Goal: Check status: Check status

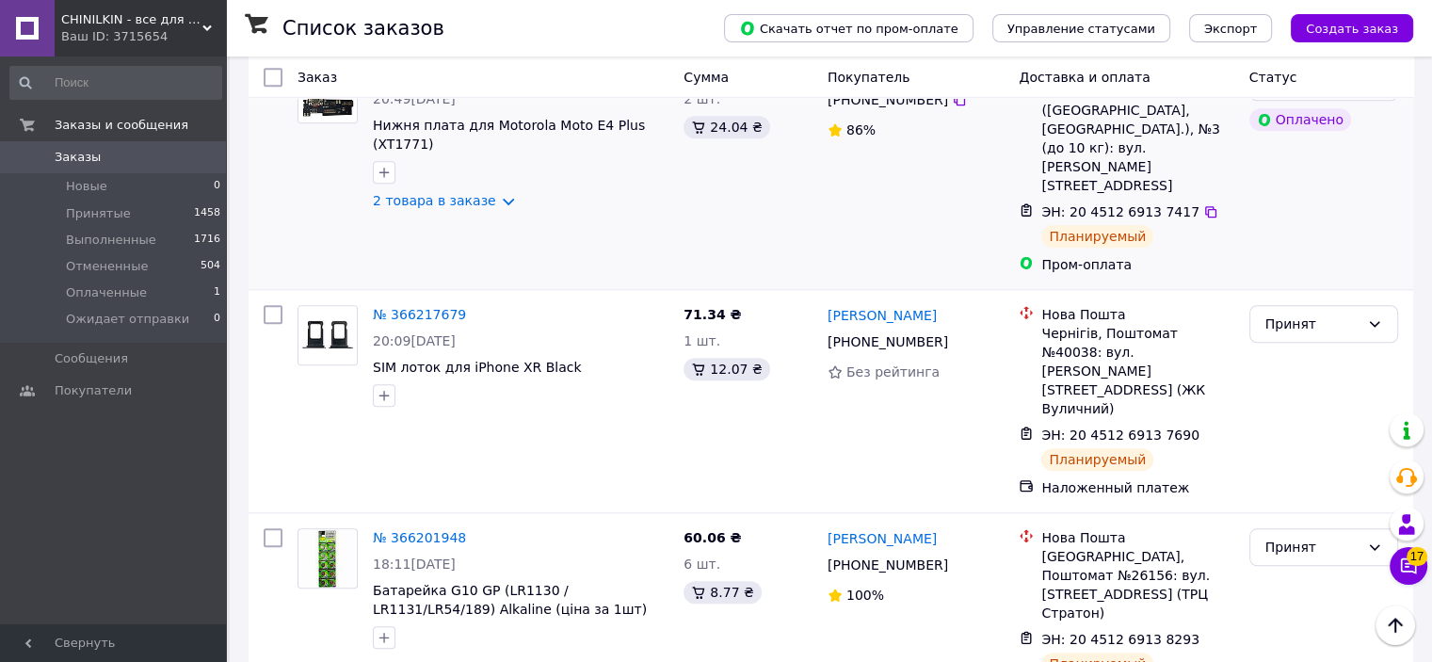
scroll to position [1695, 0]
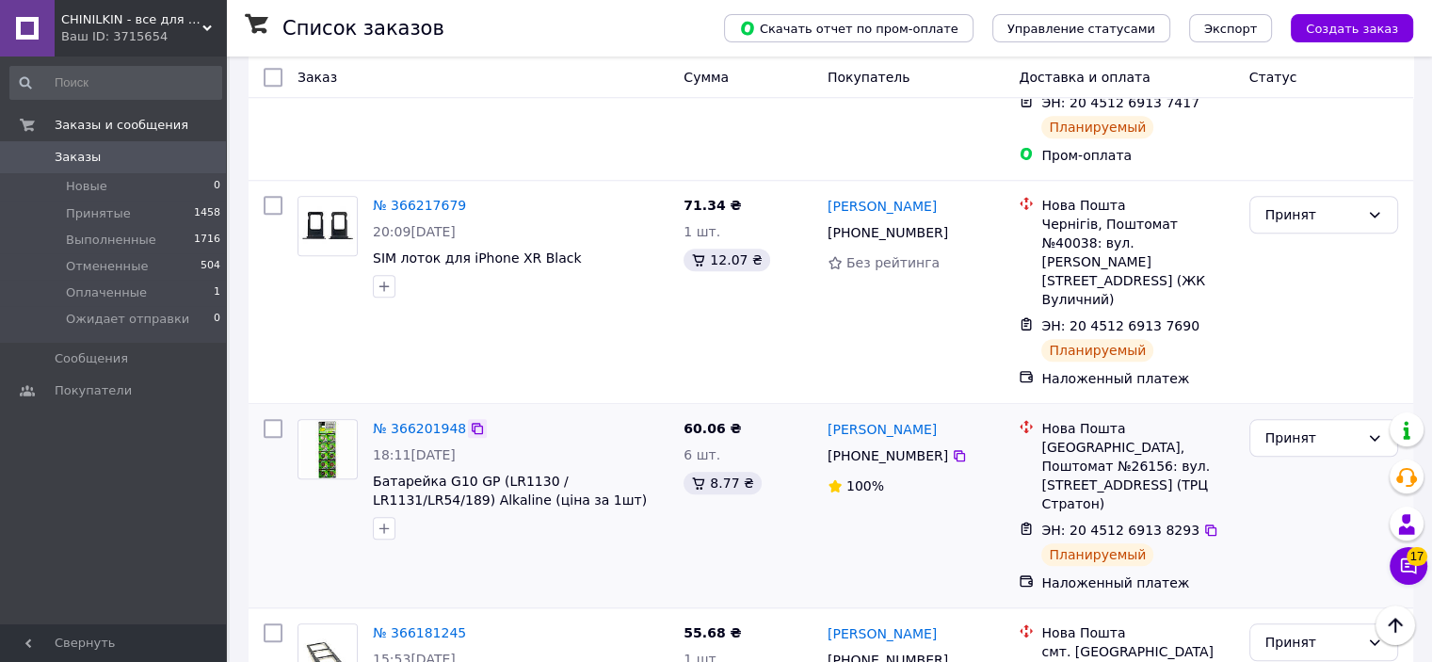
click at [472, 423] on icon at bounding box center [477, 428] width 11 height 11
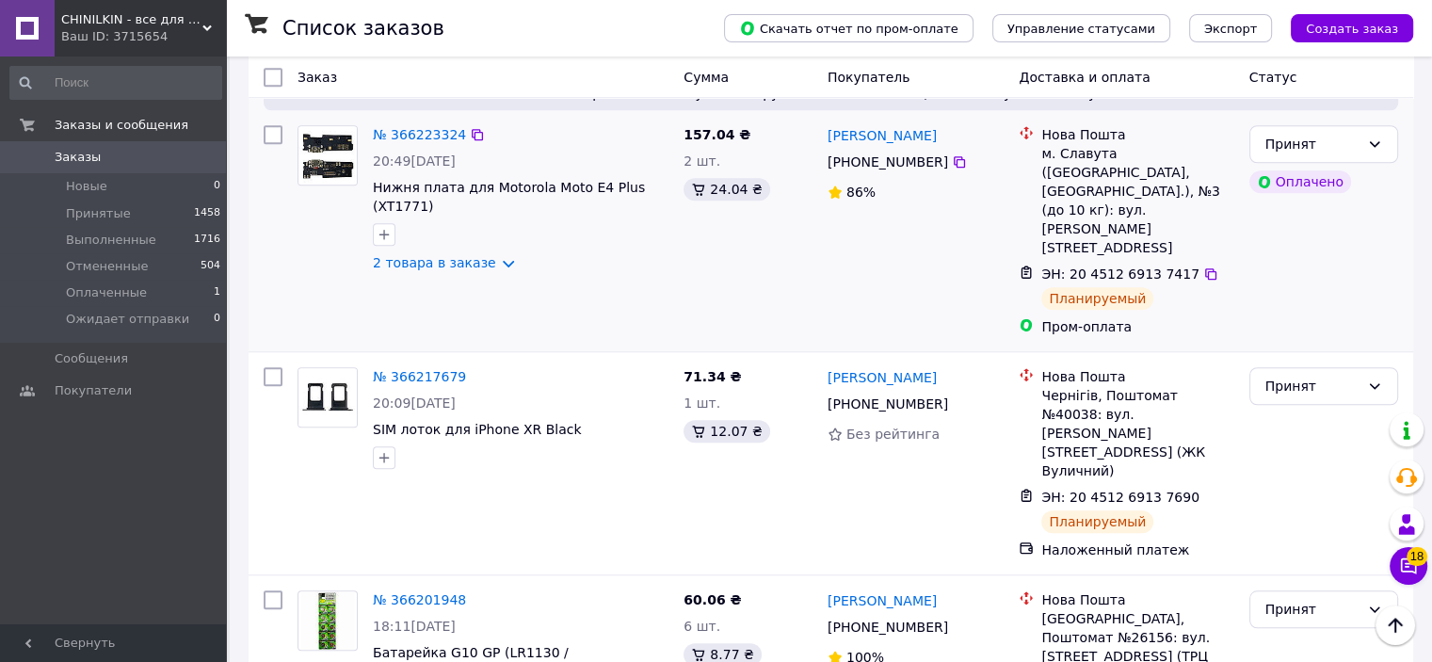
scroll to position [1412, 0]
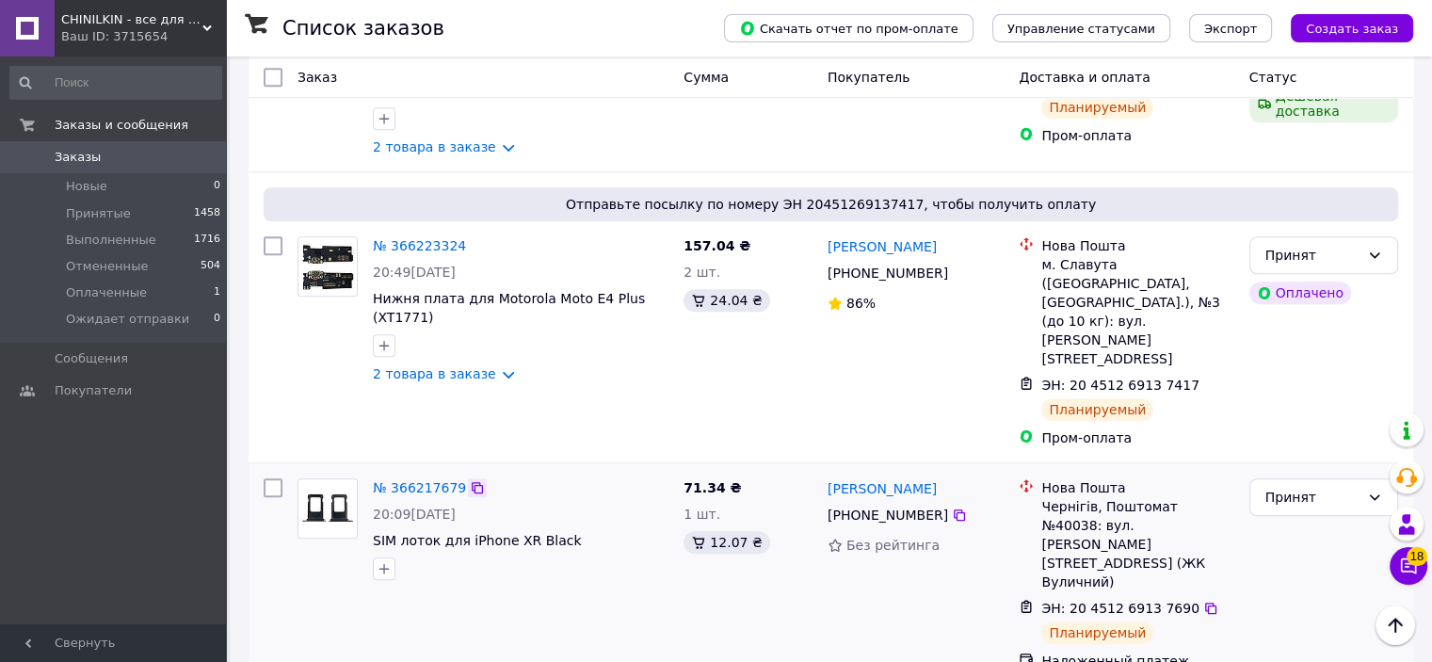
click at [470, 480] on icon at bounding box center [477, 487] width 15 height 15
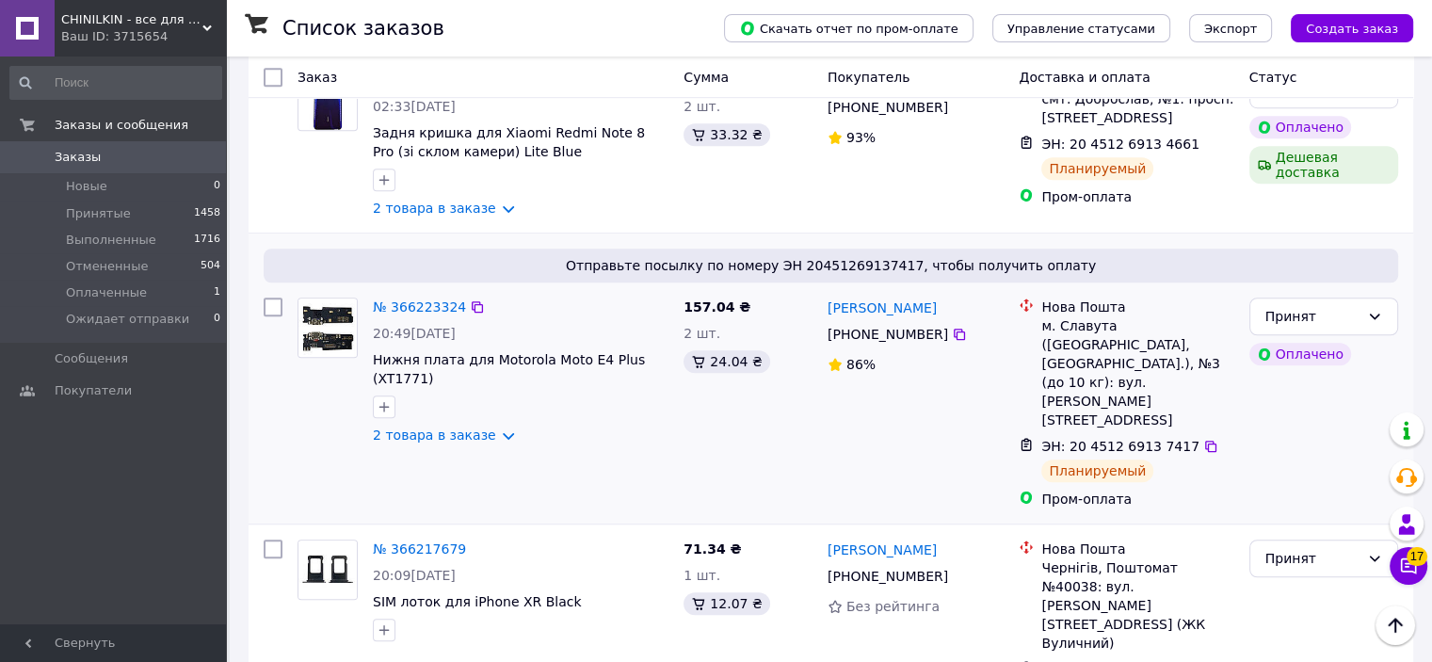
scroll to position [1318, 0]
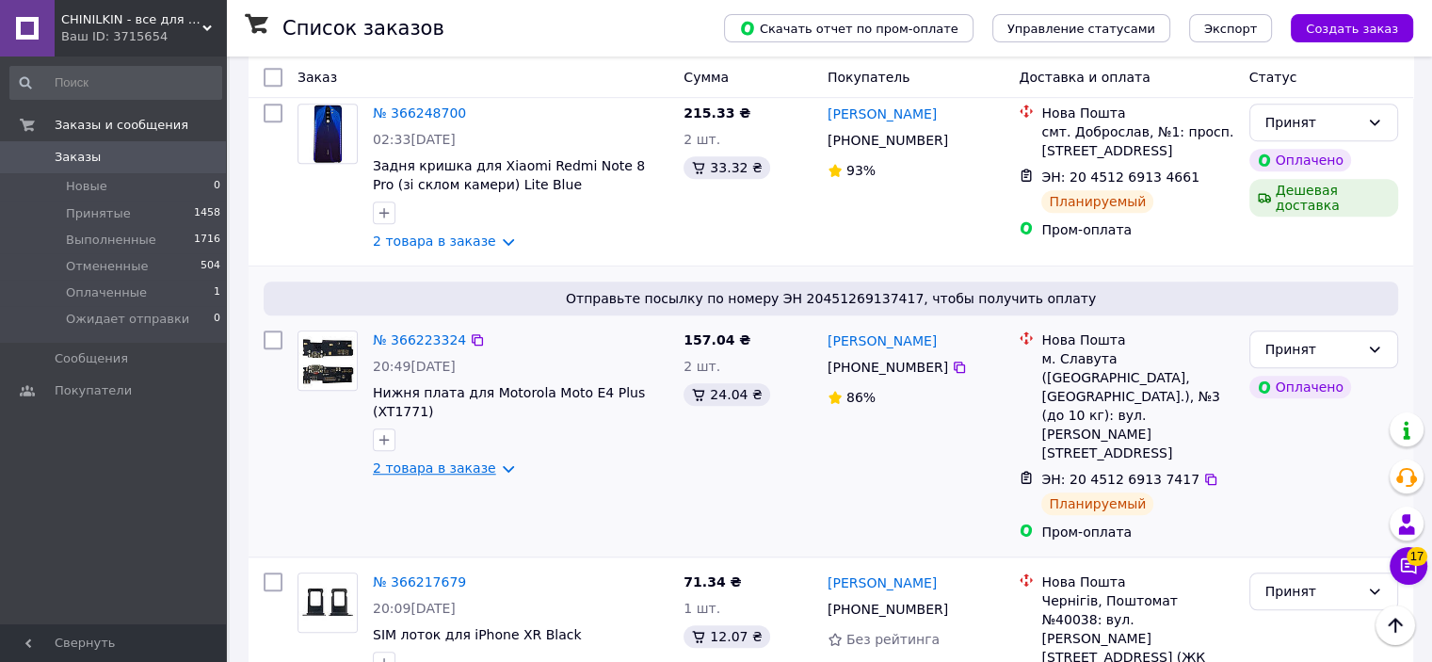
click at [467, 460] on link "2 товара в заказе" at bounding box center [434, 467] width 123 height 15
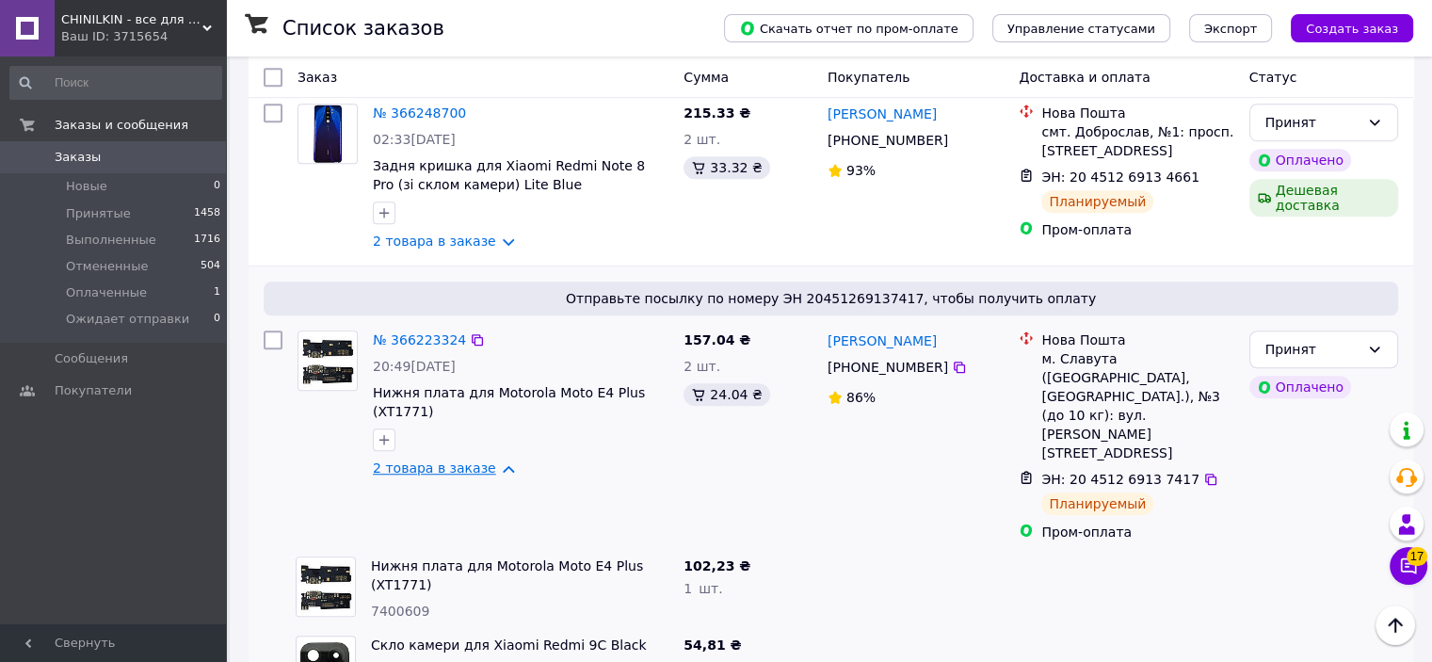
click at [491, 460] on link "2 товара в заказе" at bounding box center [434, 467] width 123 height 15
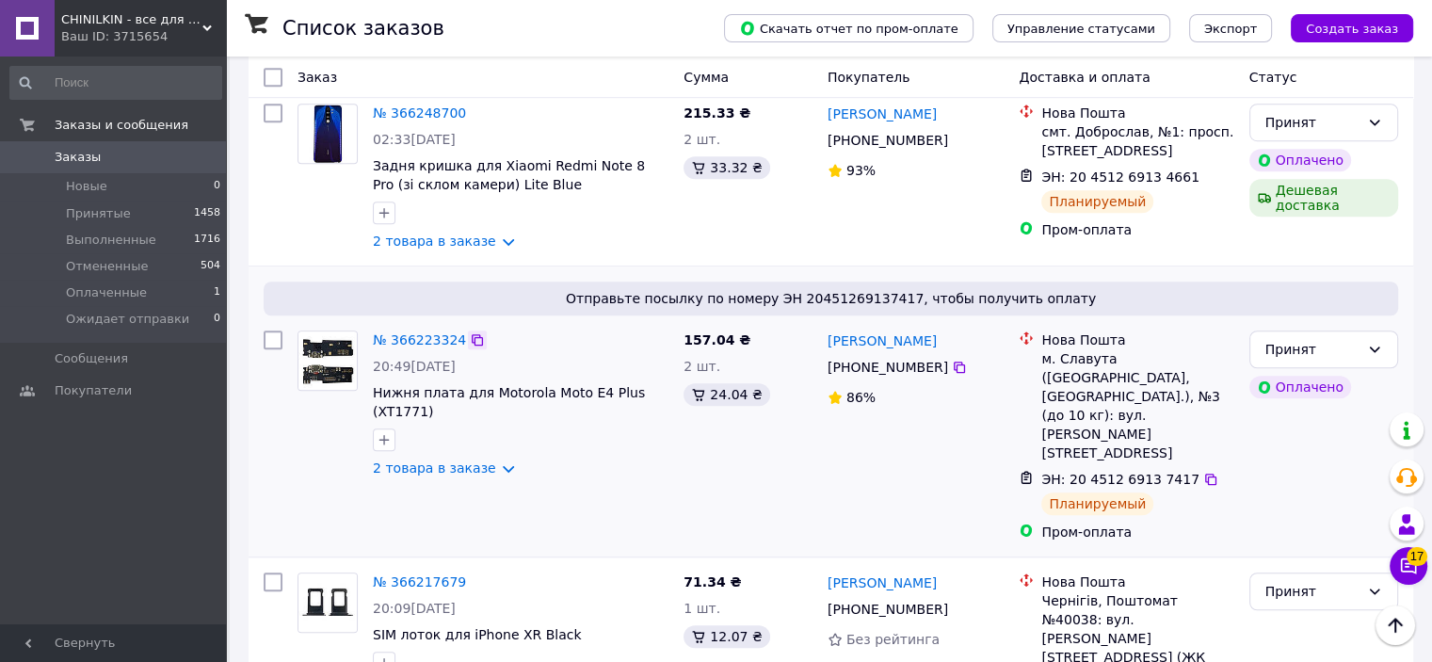
click at [470, 332] on icon at bounding box center [477, 339] width 15 height 15
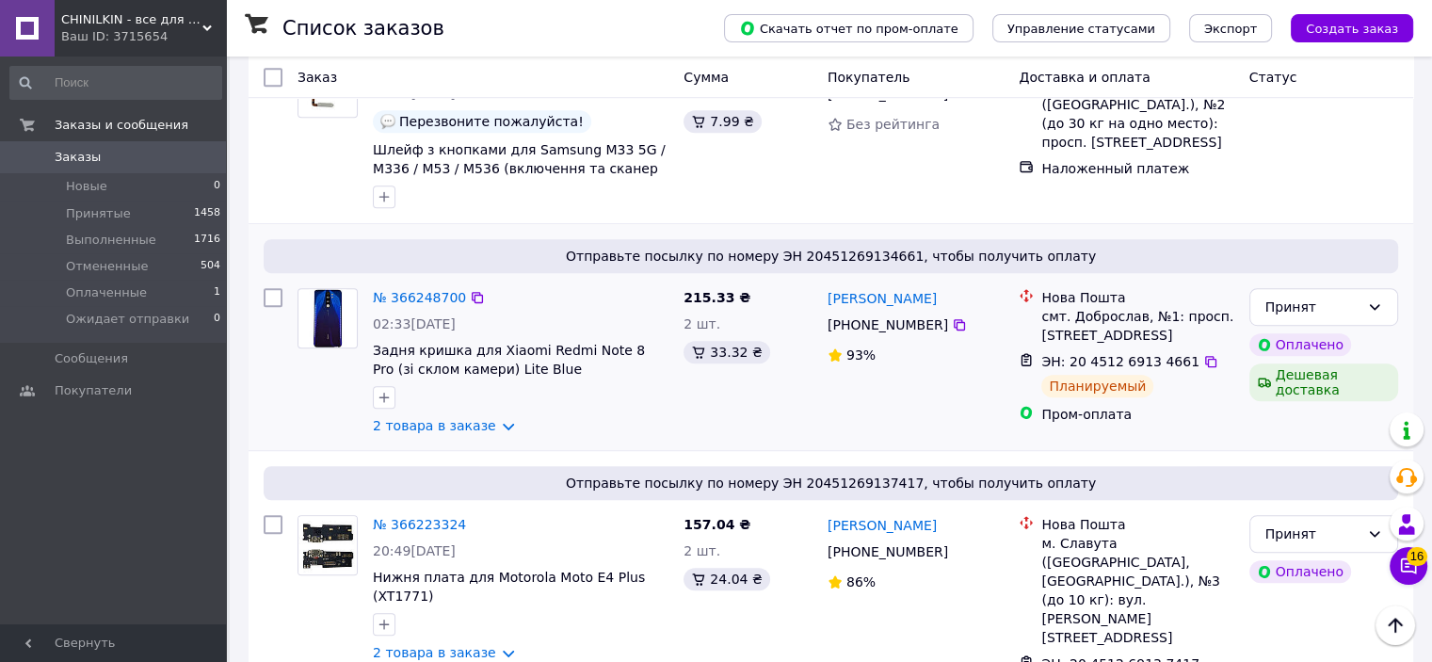
scroll to position [1130, 0]
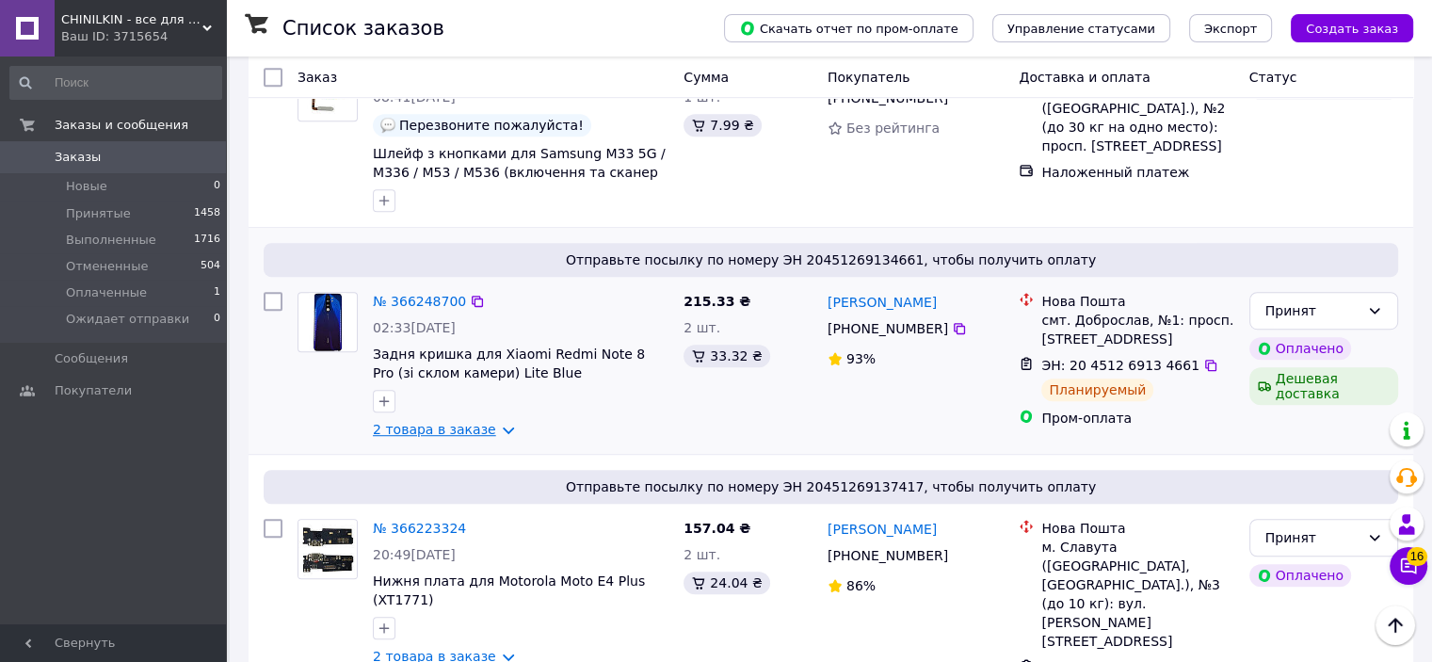
click at [483, 422] on link "2 товара в заказе" at bounding box center [434, 429] width 123 height 15
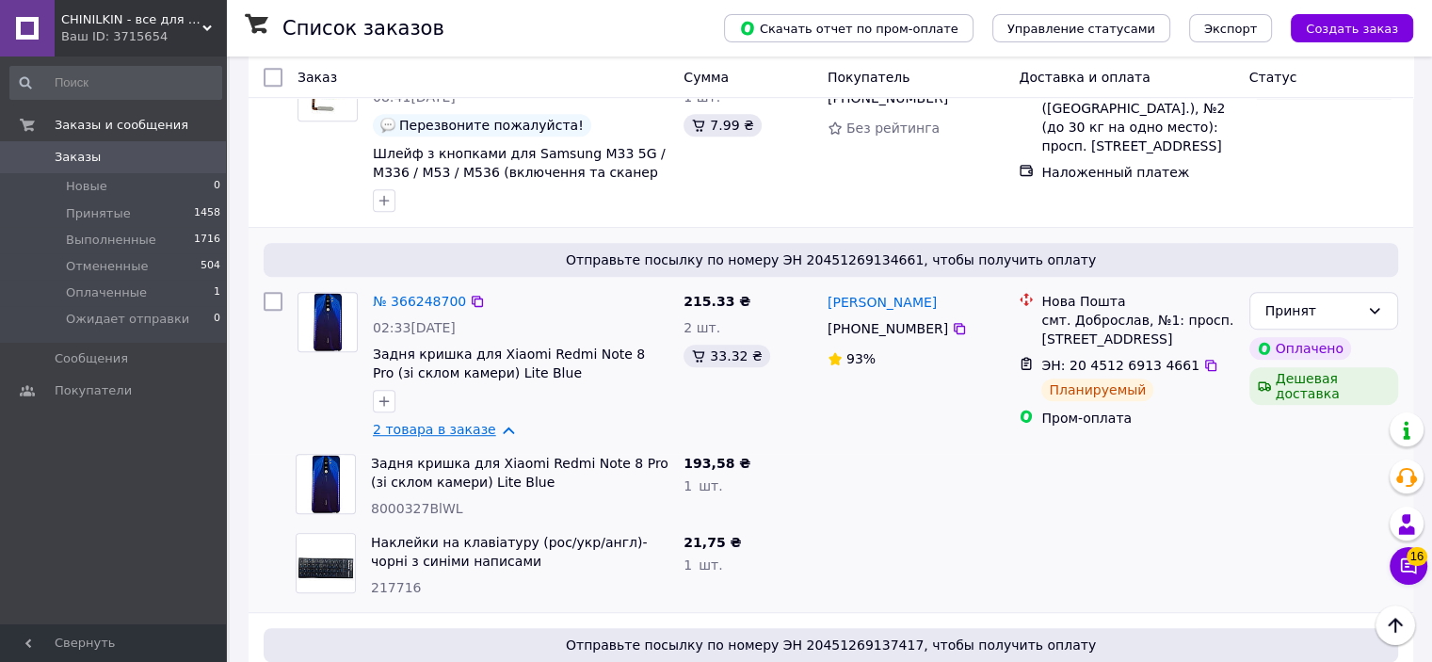
click at [483, 422] on link "2 товара в заказе" at bounding box center [434, 429] width 123 height 15
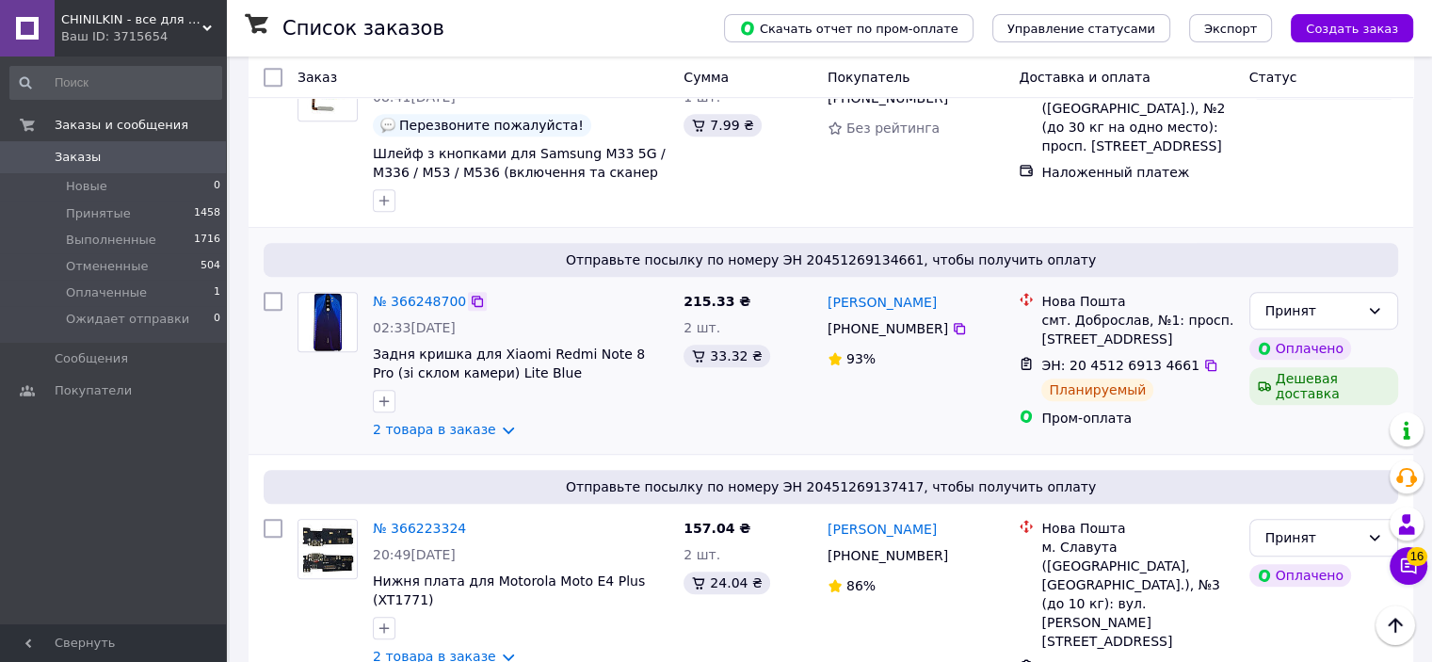
click at [471, 294] on icon at bounding box center [477, 301] width 15 height 15
click at [461, 284] on div "№ 366248700 02:33[DATE] Задня кришка для Xiaomi Redmi Note 8 Pro (зі склом каме…" at bounding box center [520, 365] width 311 height 162
click at [472, 296] on icon at bounding box center [477, 301] width 11 height 11
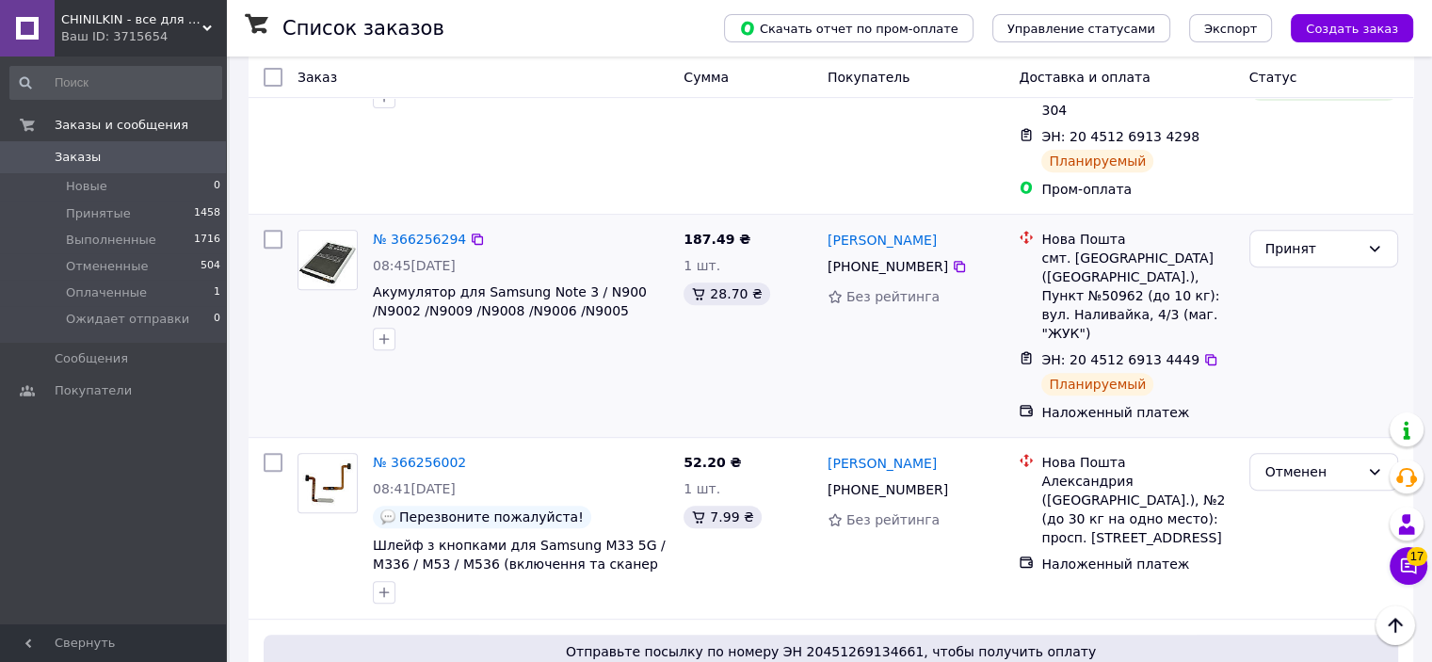
scroll to position [659, 0]
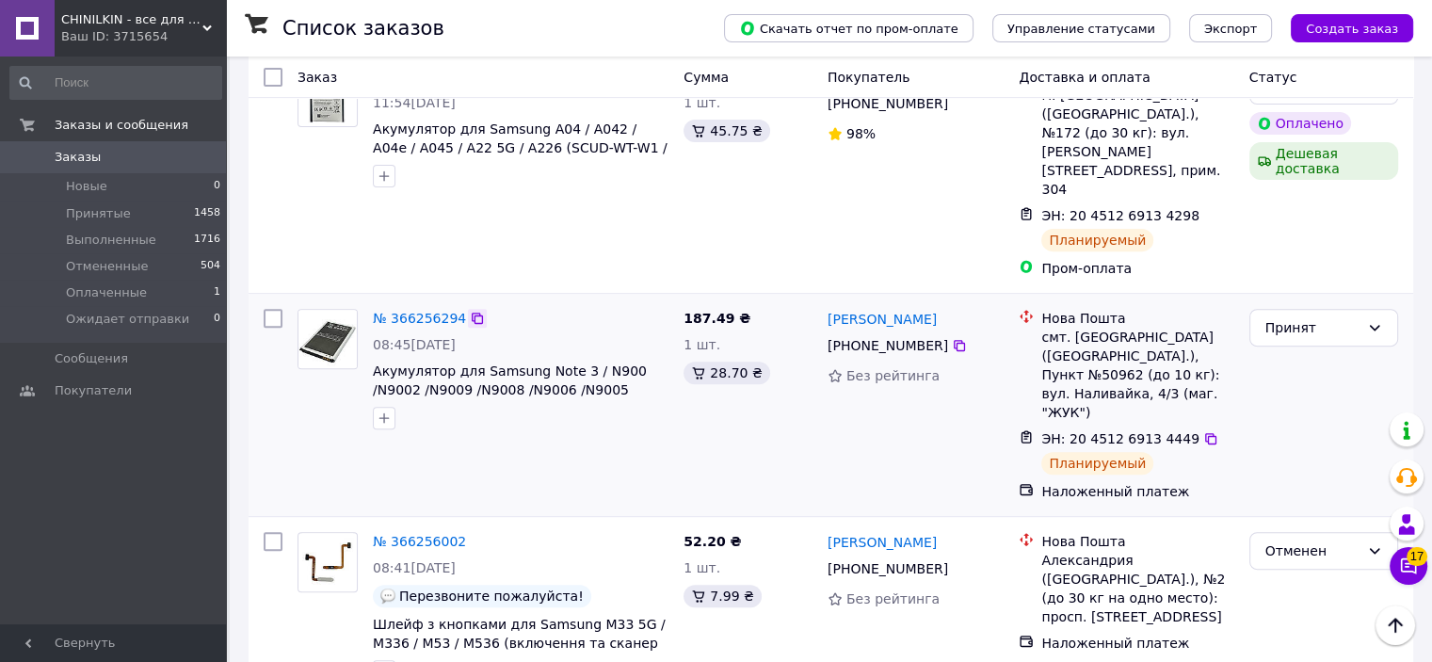
click at [472, 313] on icon at bounding box center [477, 318] width 11 height 11
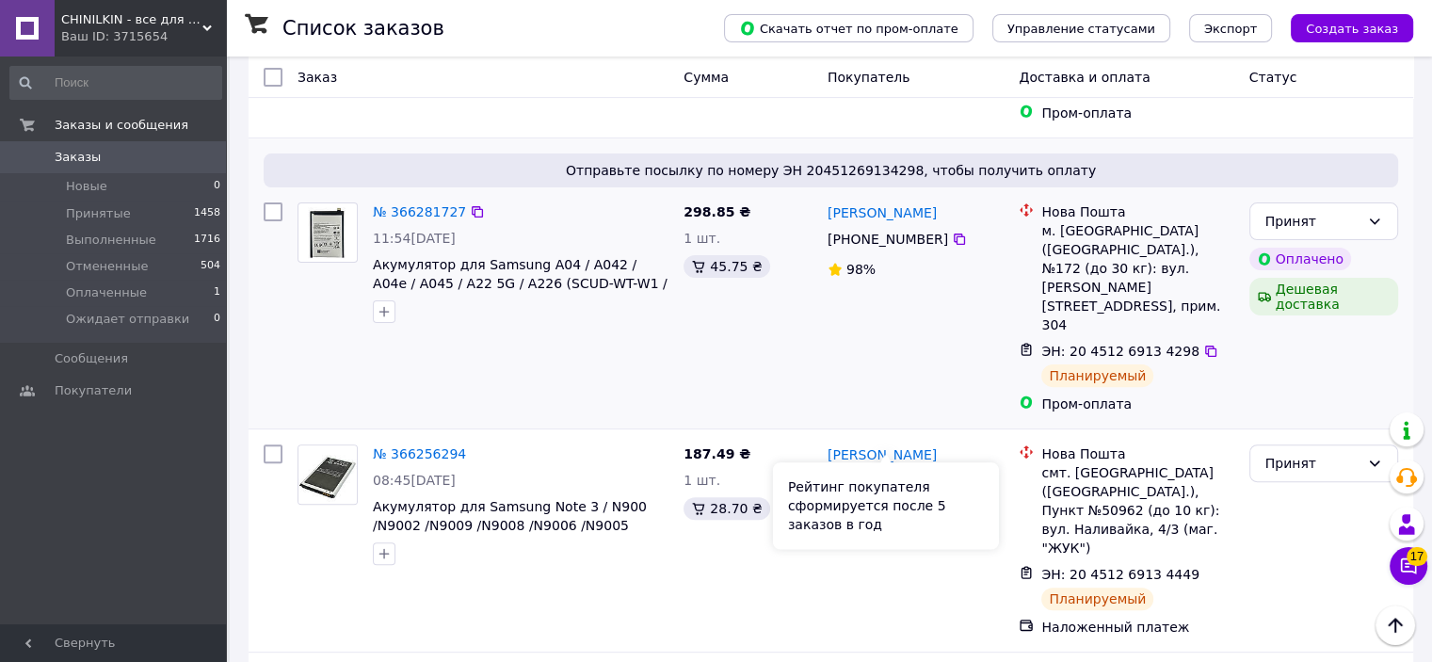
scroll to position [471, 0]
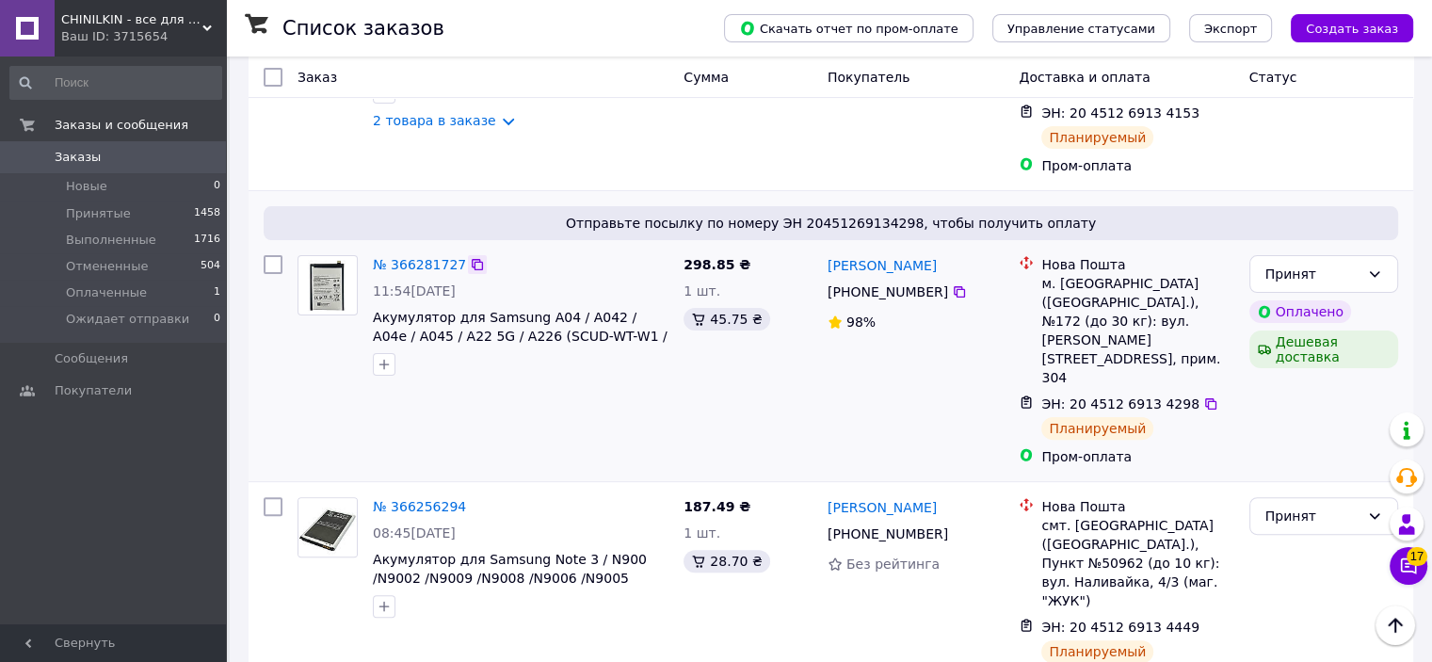
click at [473, 257] on icon at bounding box center [477, 264] width 15 height 15
click at [440, 257] on link "№ 366281727" at bounding box center [419, 264] width 93 height 15
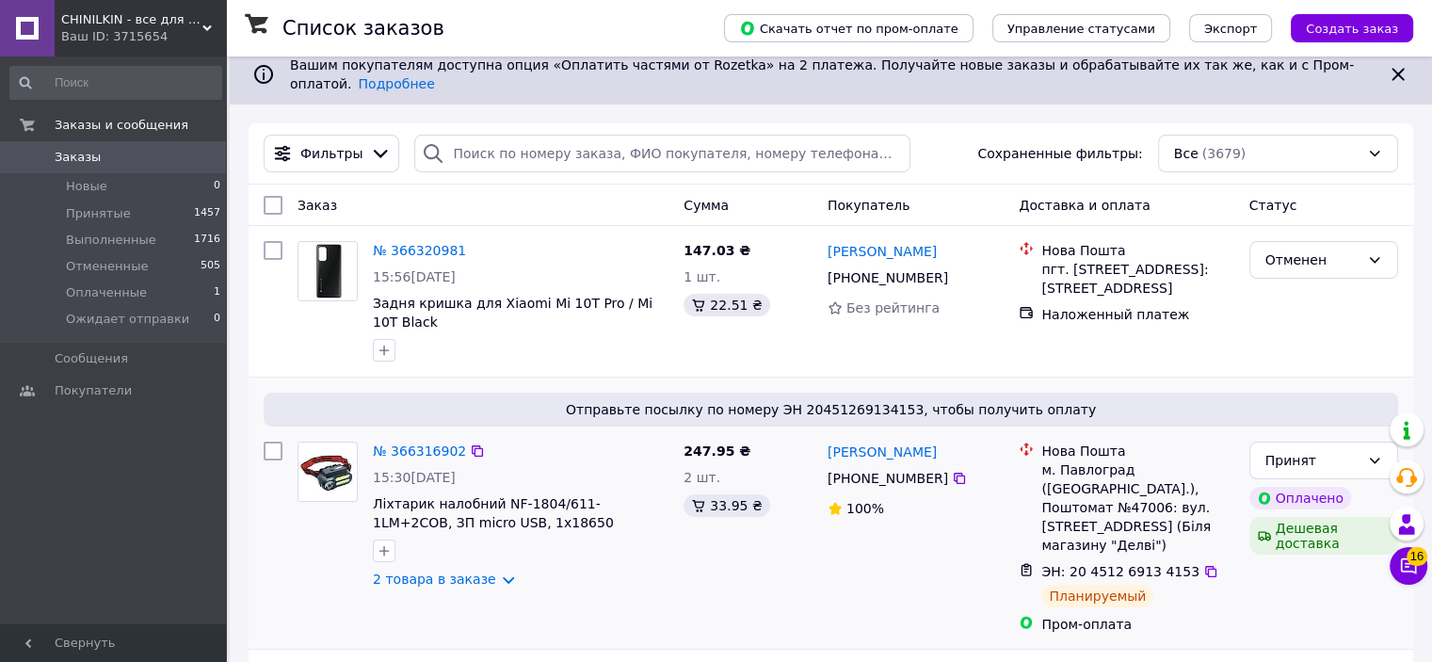
scroll to position [282, 0]
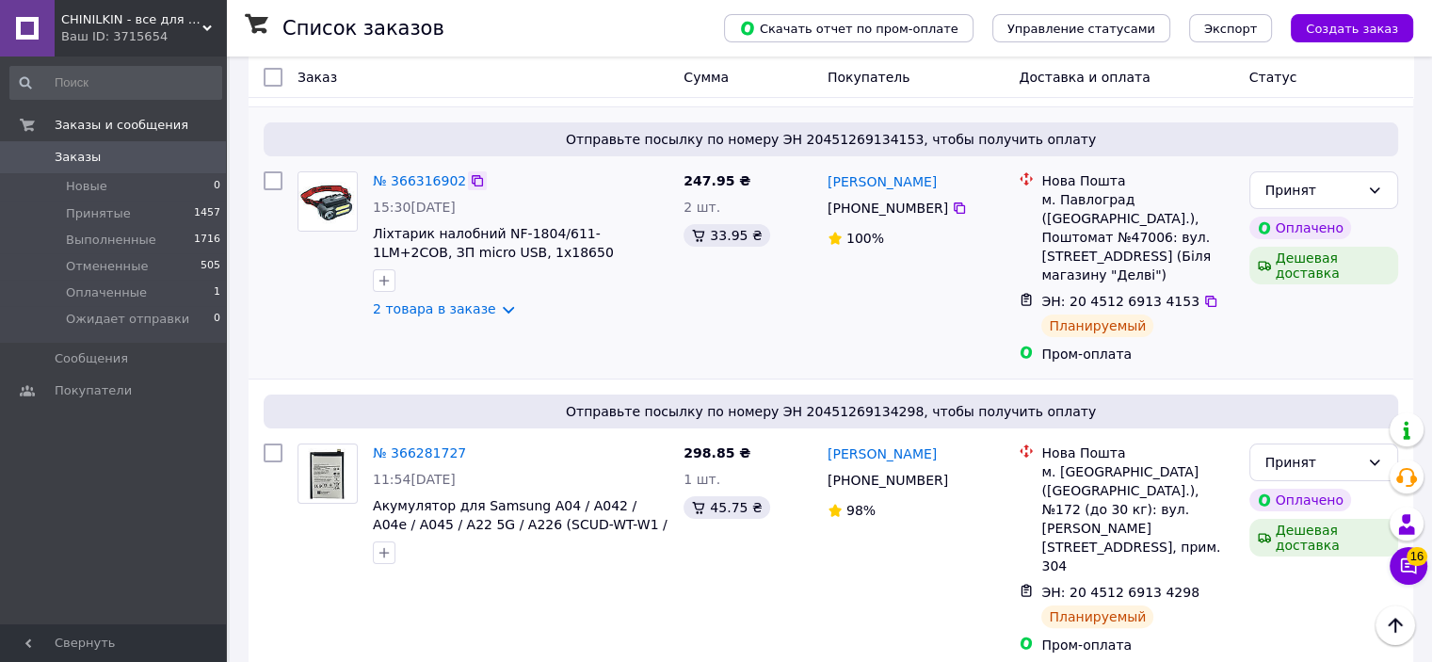
click at [470, 173] on icon at bounding box center [477, 180] width 15 height 15
click at [472, 175] on icon at bounding box center [477, 180] width 11 height 11
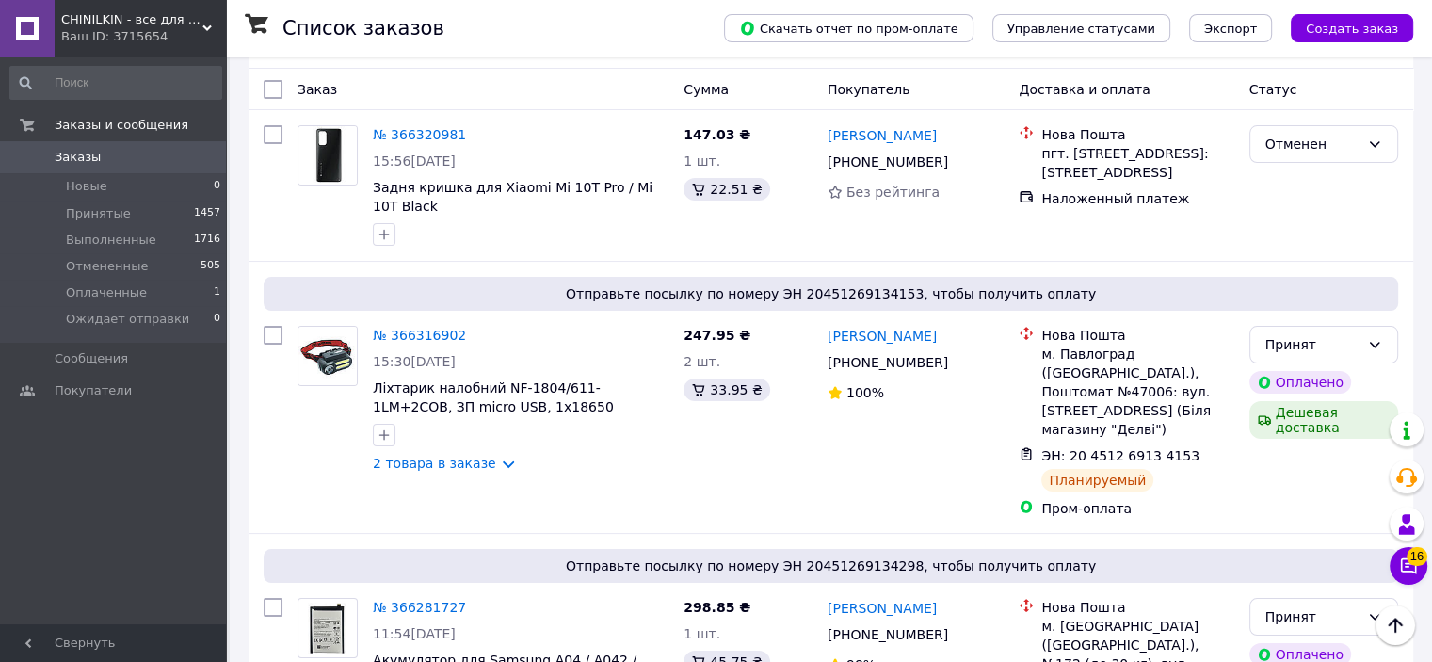
scroll to position [94, 0]
